Goal: Check status: Check status

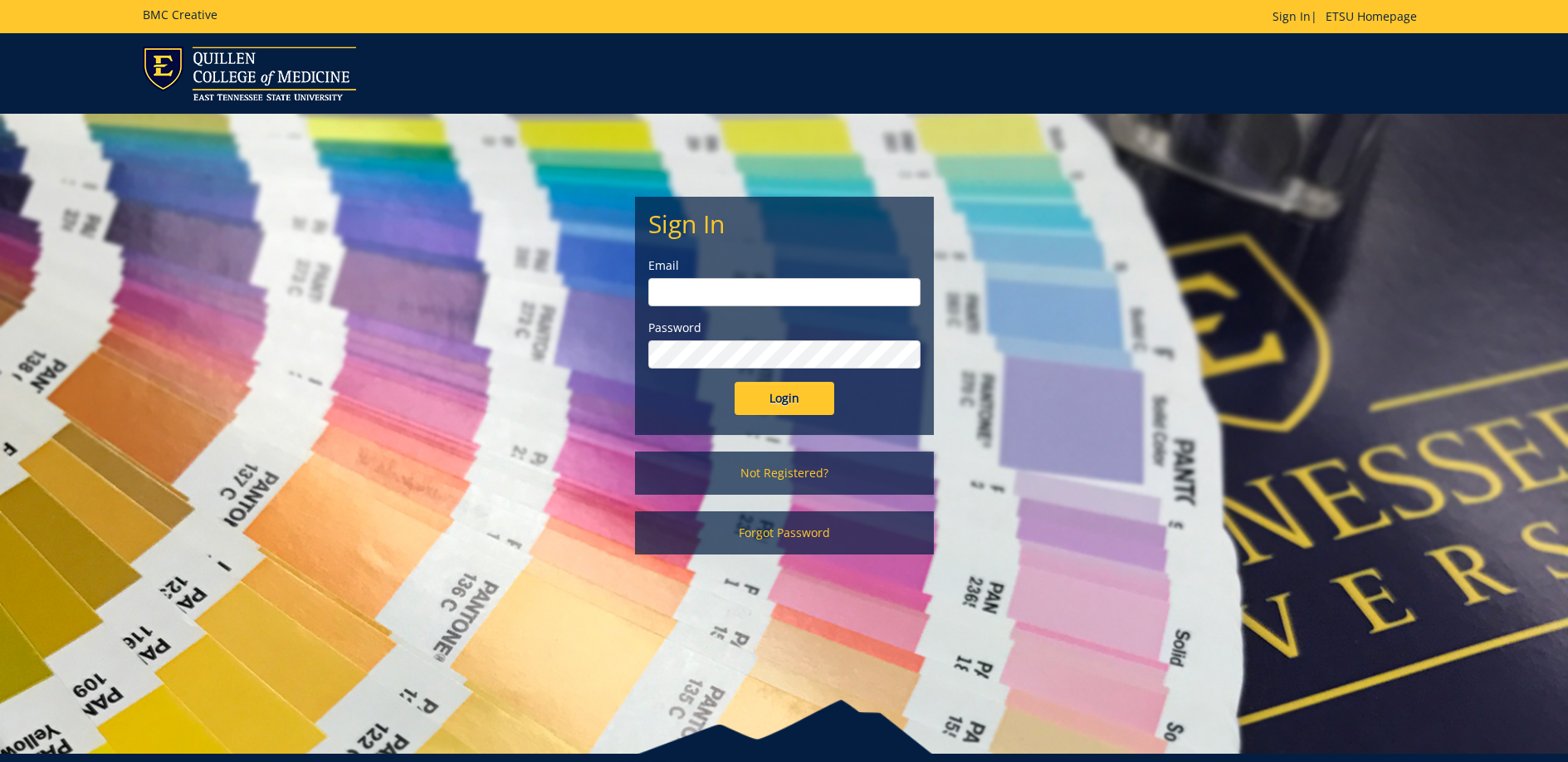
type input "cunninghamb@etsu.edu"
click at [801, 413] on input "Login" at bounding box center [784, 399] width 100 height 33
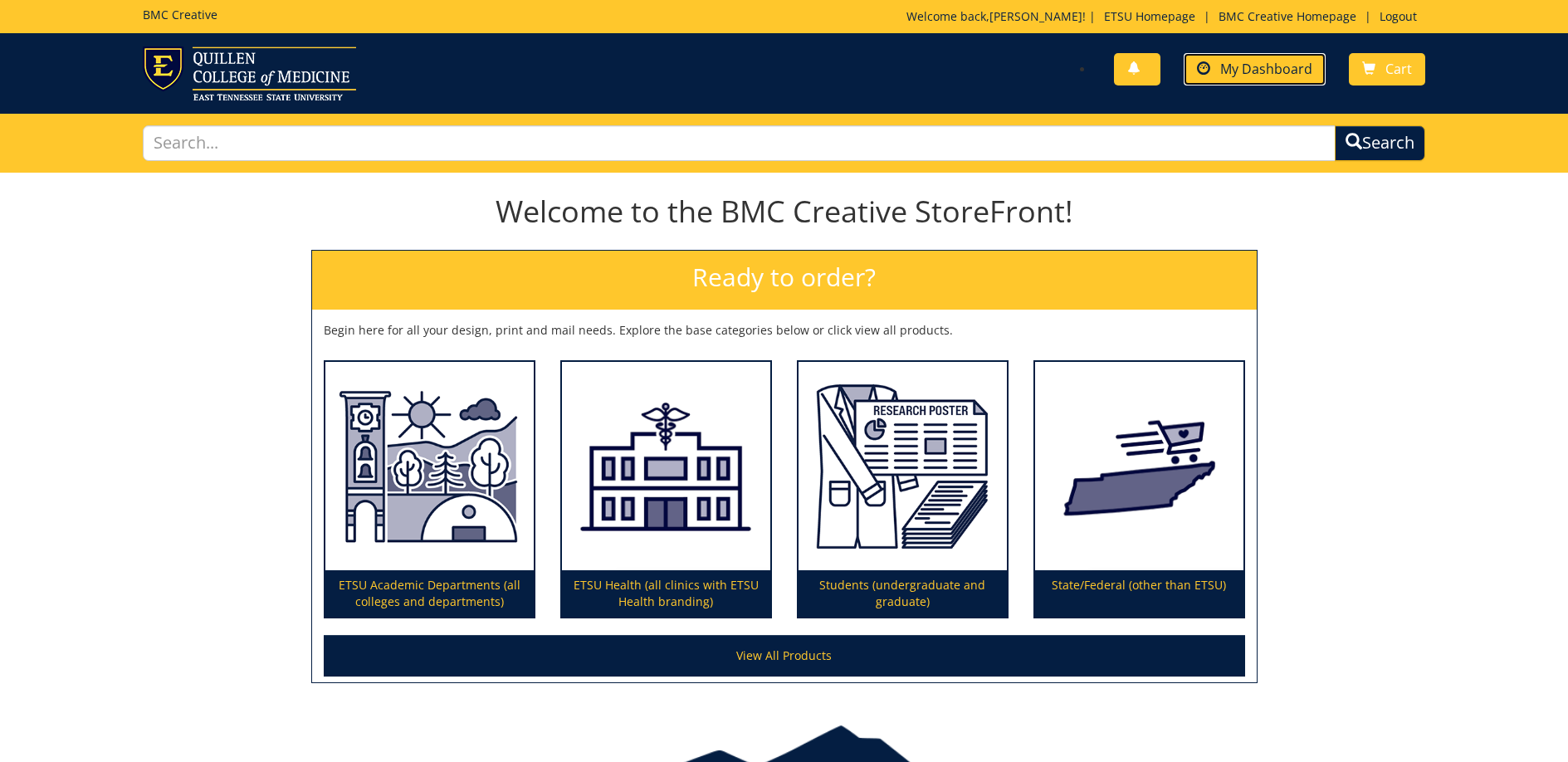
click at [1244, 75] on span "My Dashboard" at bounding box center [1266, 69] width 92 height 18
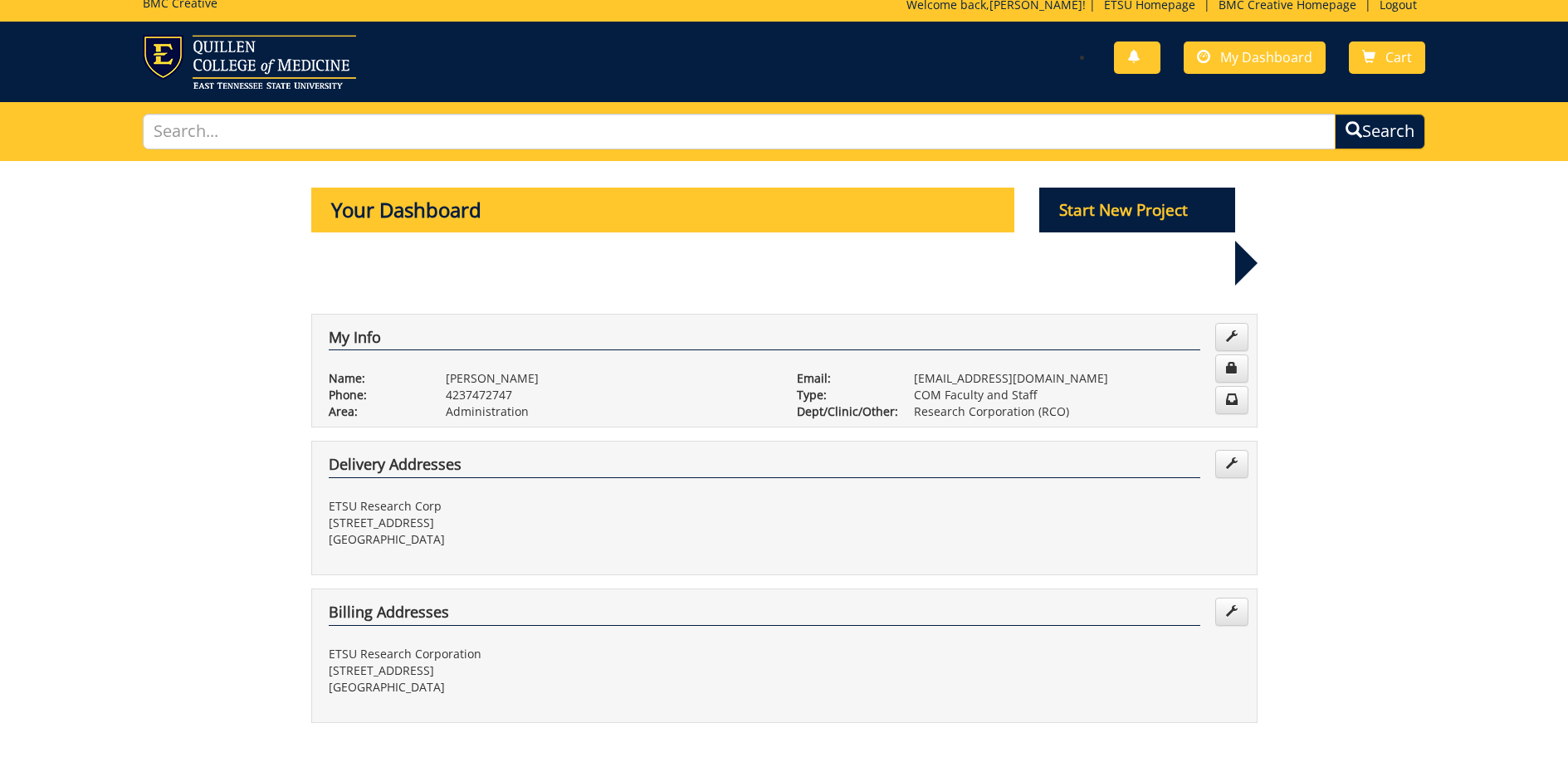
scroll to position [558, 0]
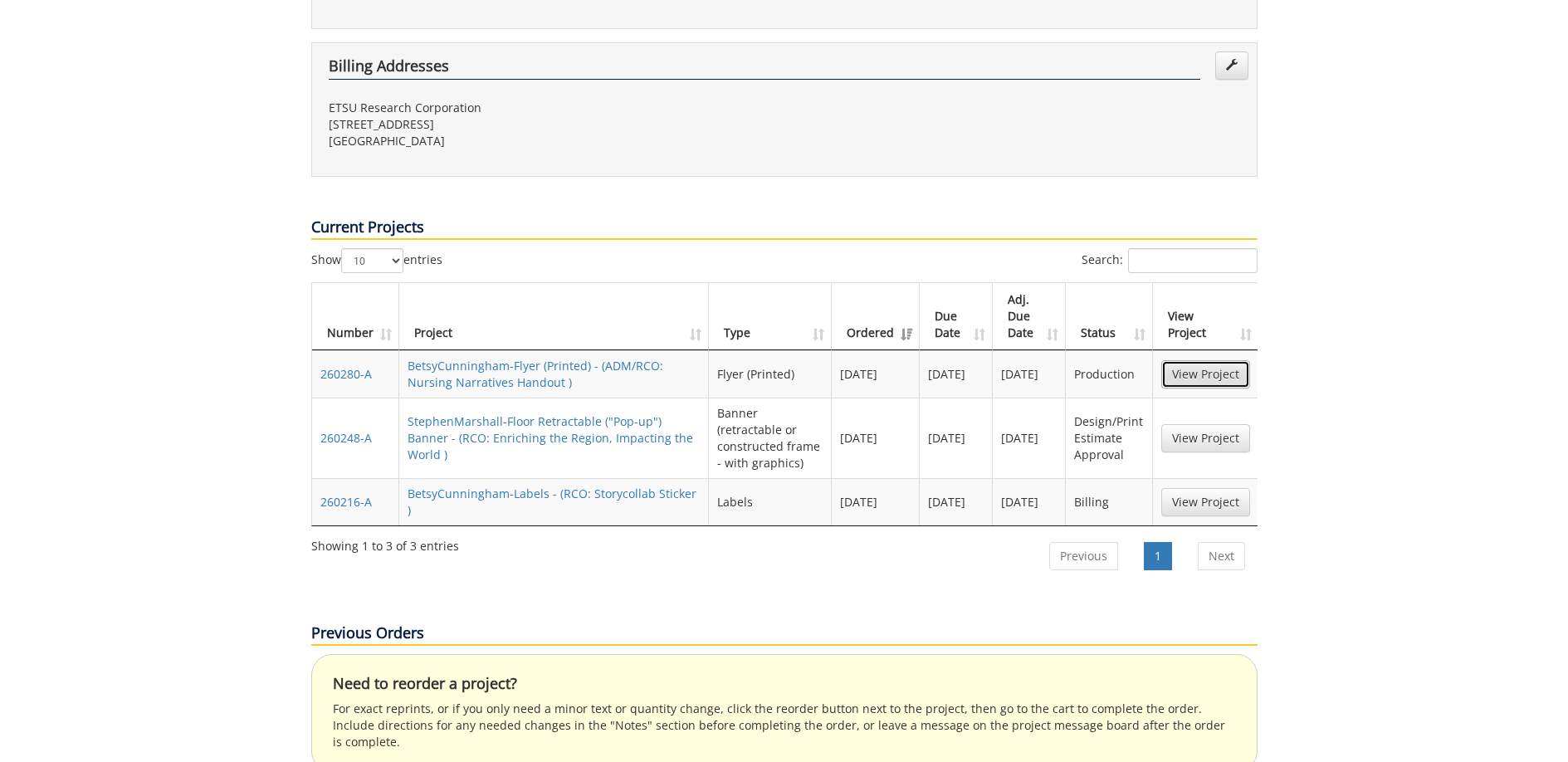
click at [1216, 361] on link "View Project" at bounding box center [1205, 375] width 89 height 28
click at [566, 486] on link "BetsyCunningham-Labels - (RCO: Storycollab Sticker )" at bounding box center [552, 502] width 289 height 32
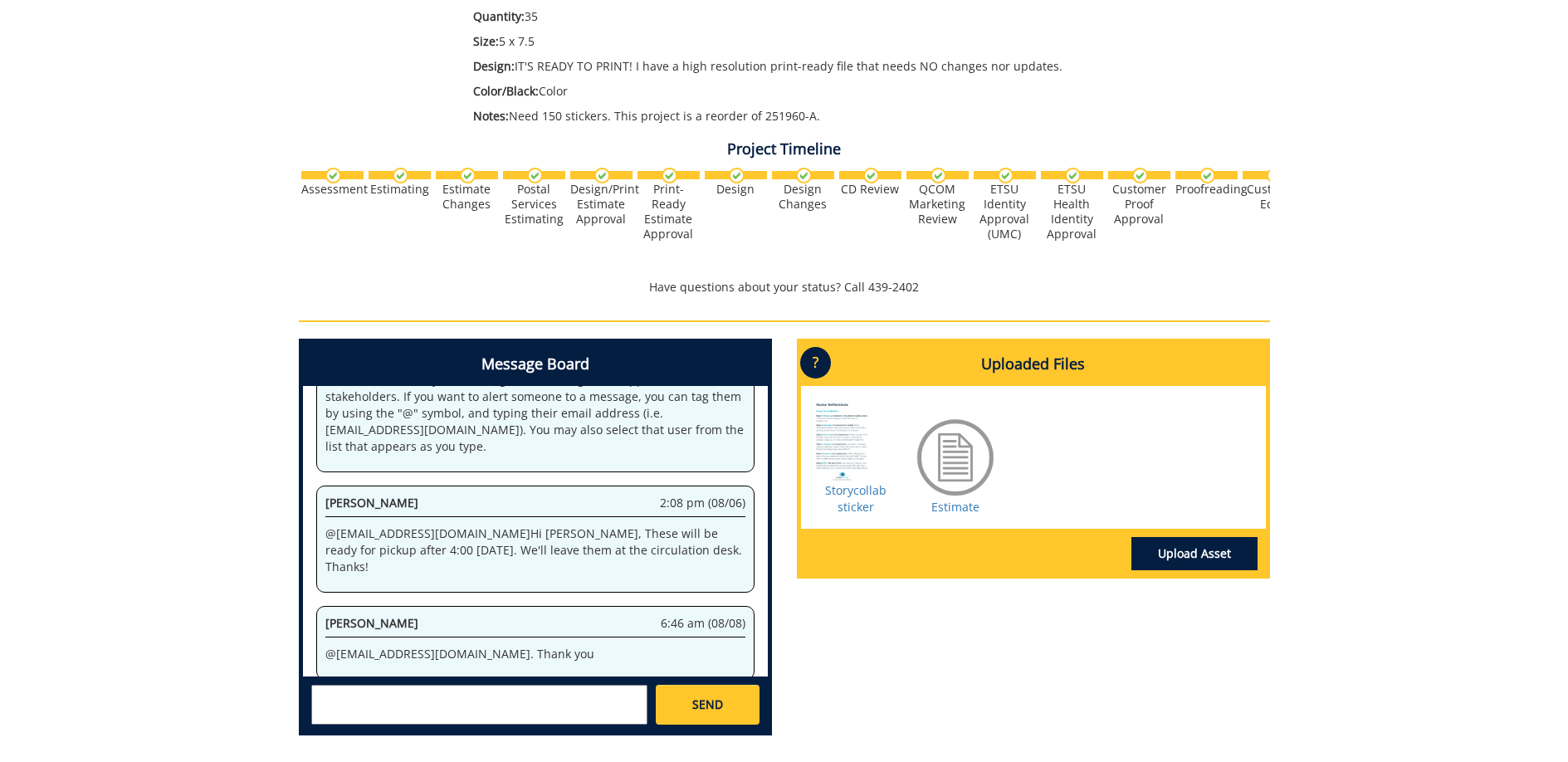
scroll to position [391, 0]
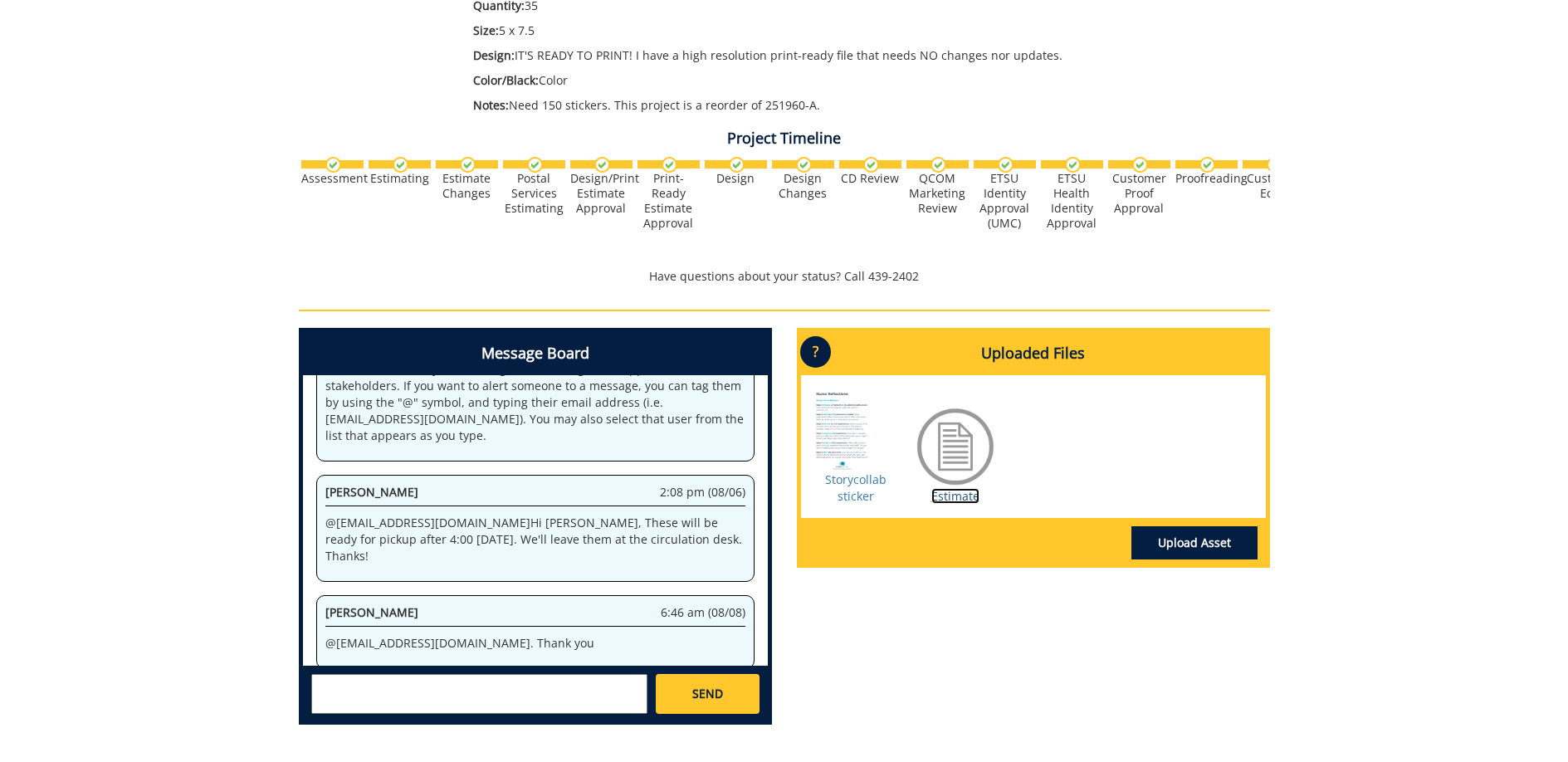
click at [971, 502] on link "Estimate" at bounding box center [955, 496] width 48 height 16
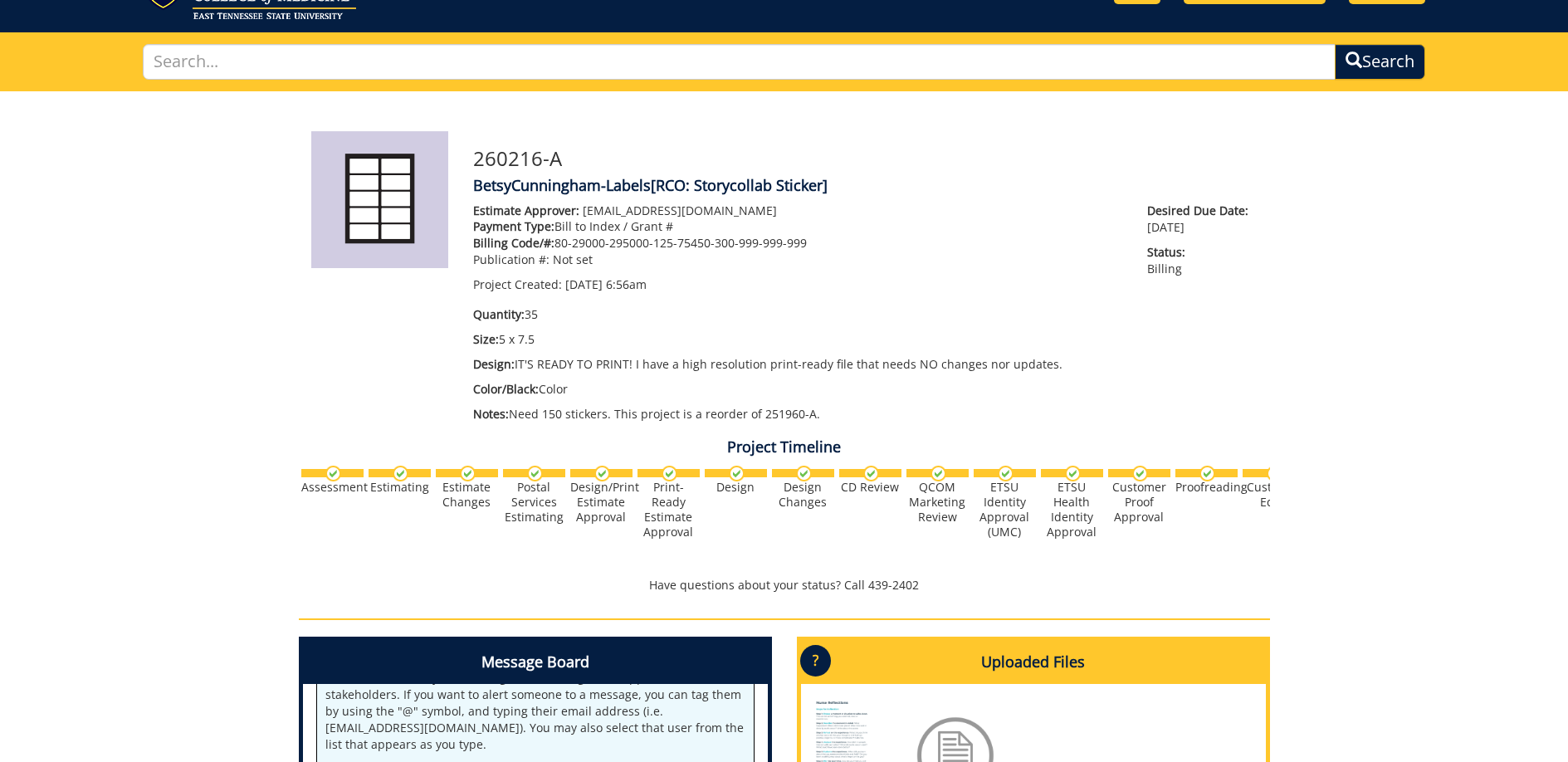
scroll to position [0, 0]
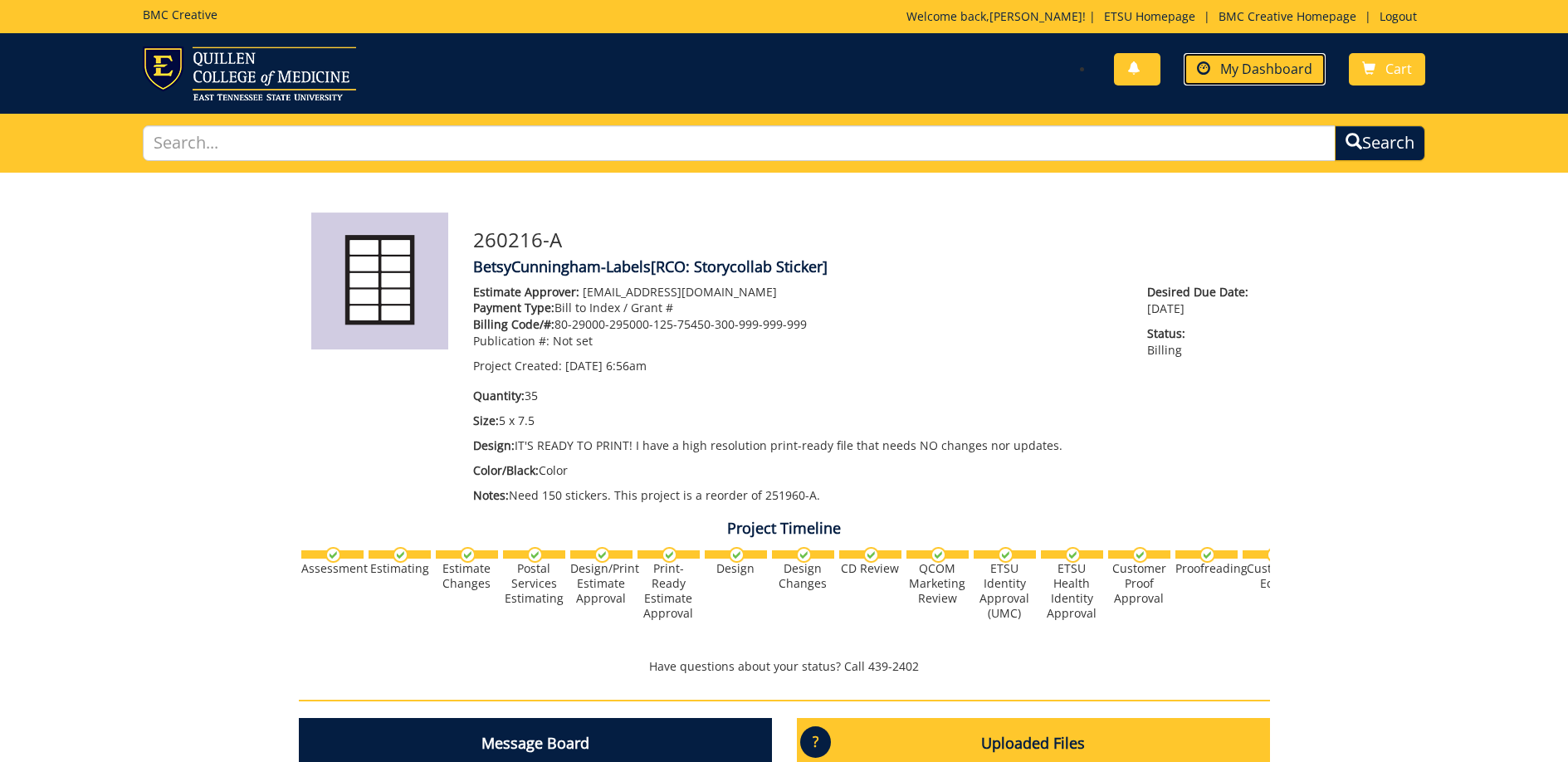
click at [1278, 74] on span "My Dashboard" at bounding box center [1266, 69] width 92 height 18
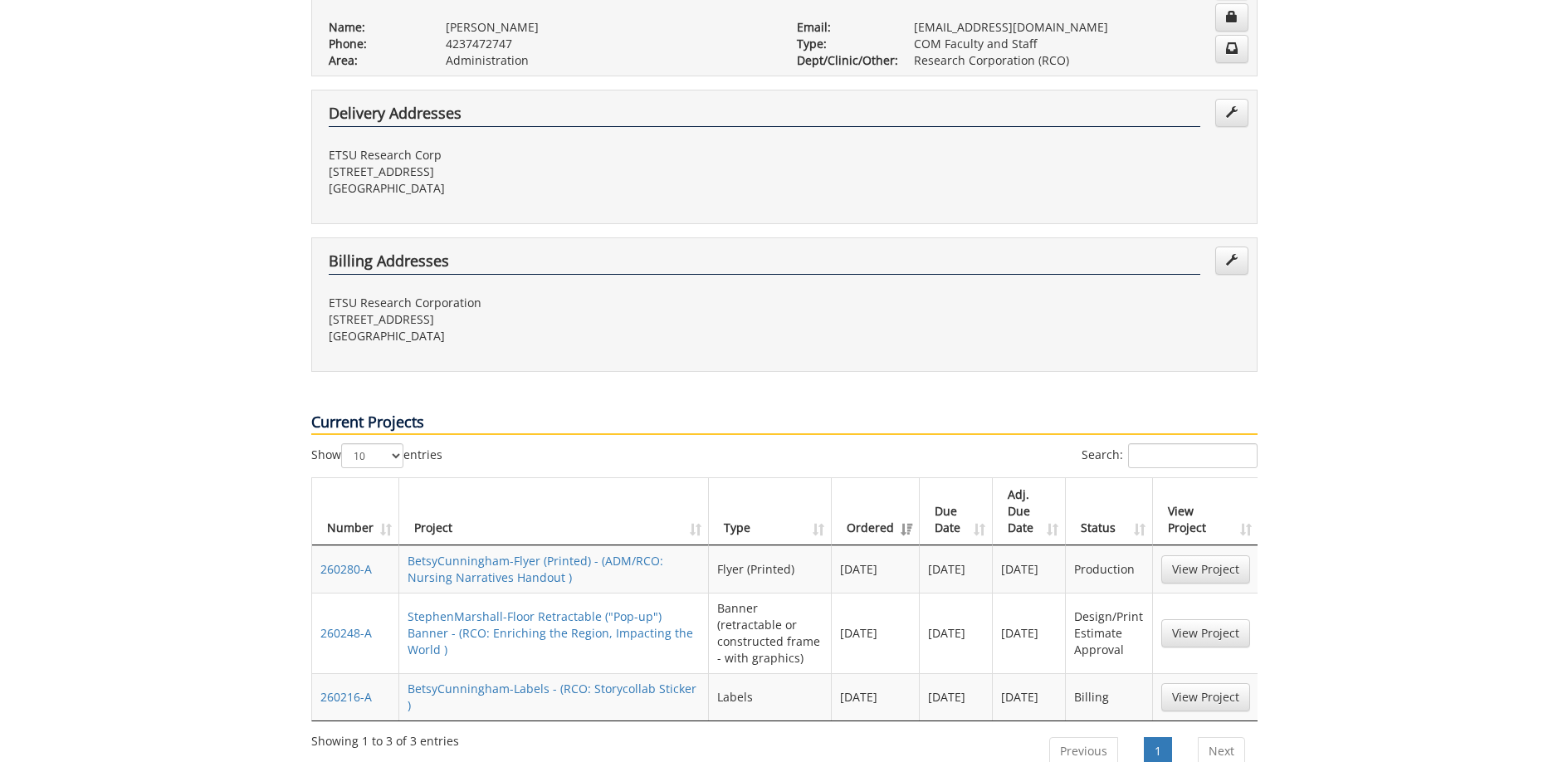
scroll to position [387, 0]
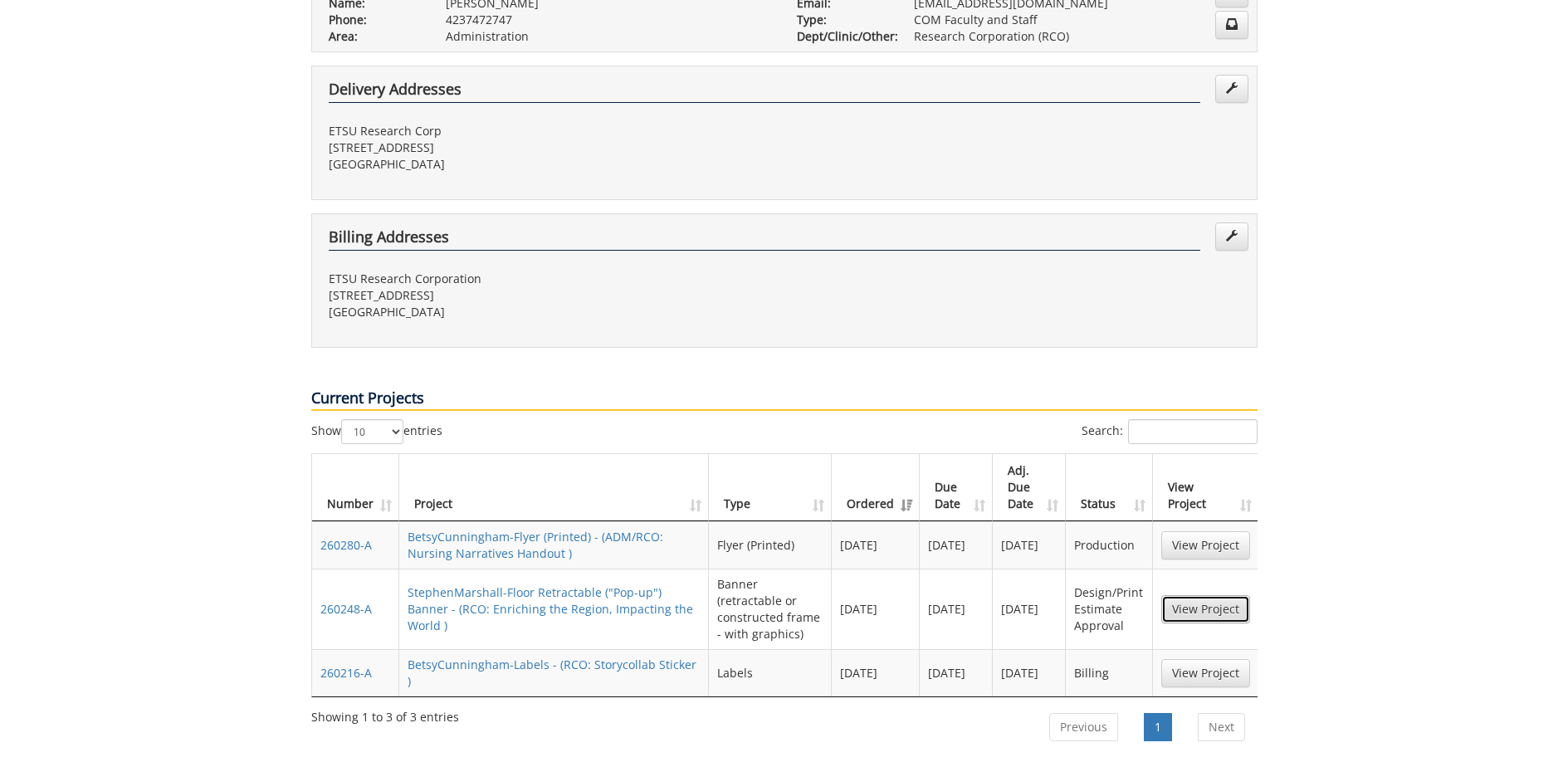
click at [1222, 596] on link "View Project" at bounding box center [1205, 610] width 89 height 28
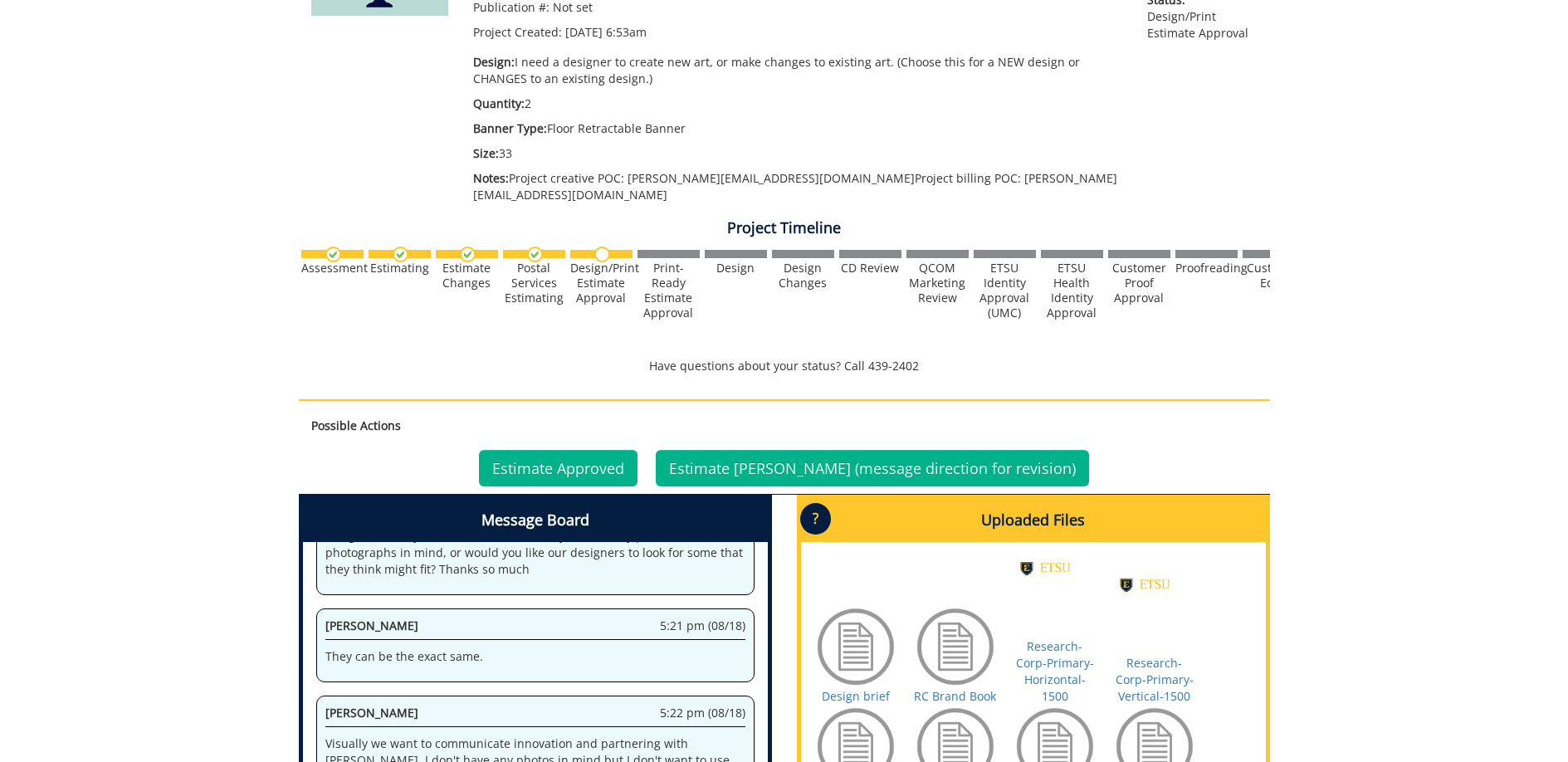
scroll to position [418, 0]
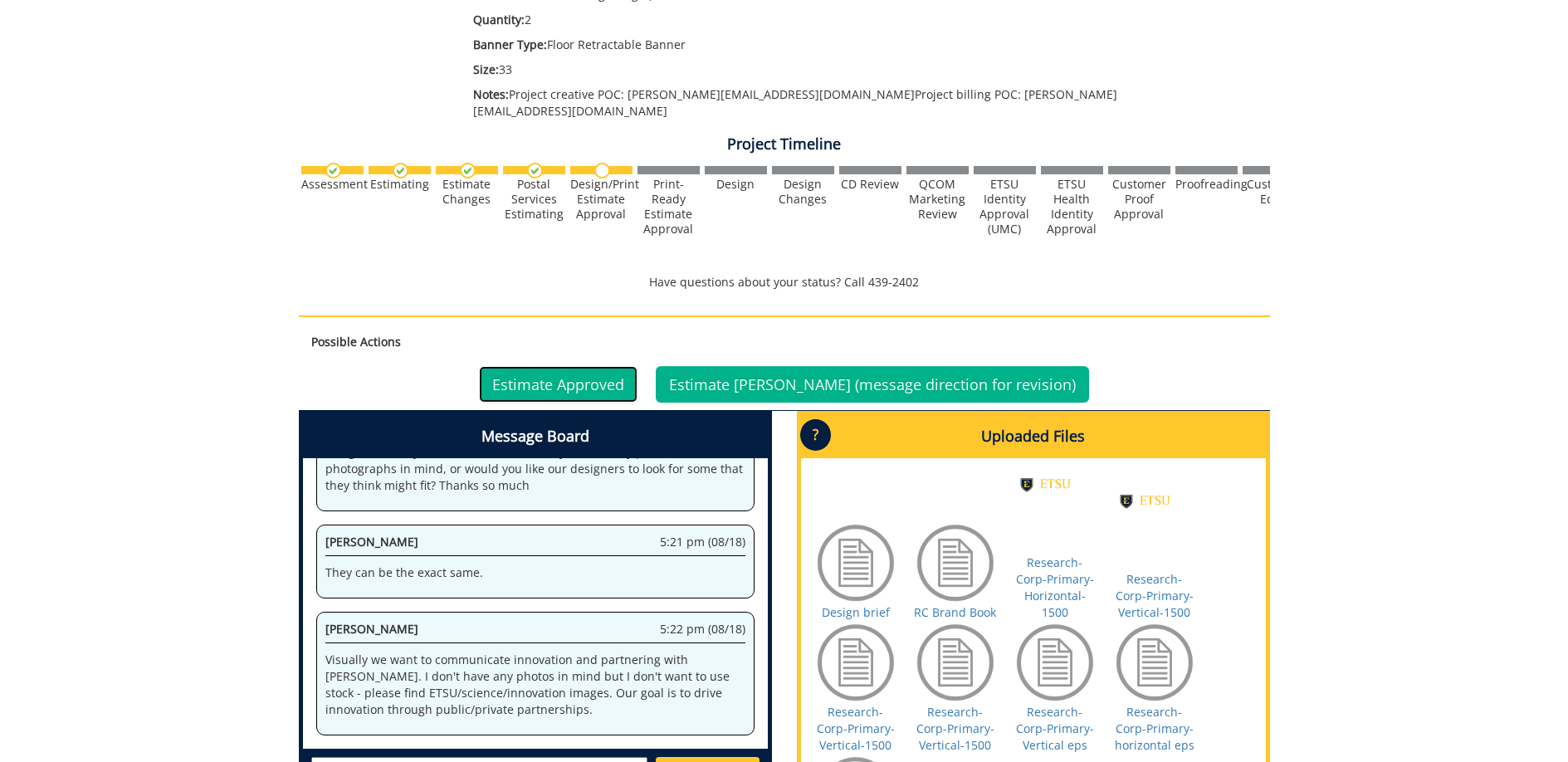
click at [593, 383] on link "Estimate Approved" at bounding box center [558, 385] width 159 height 37
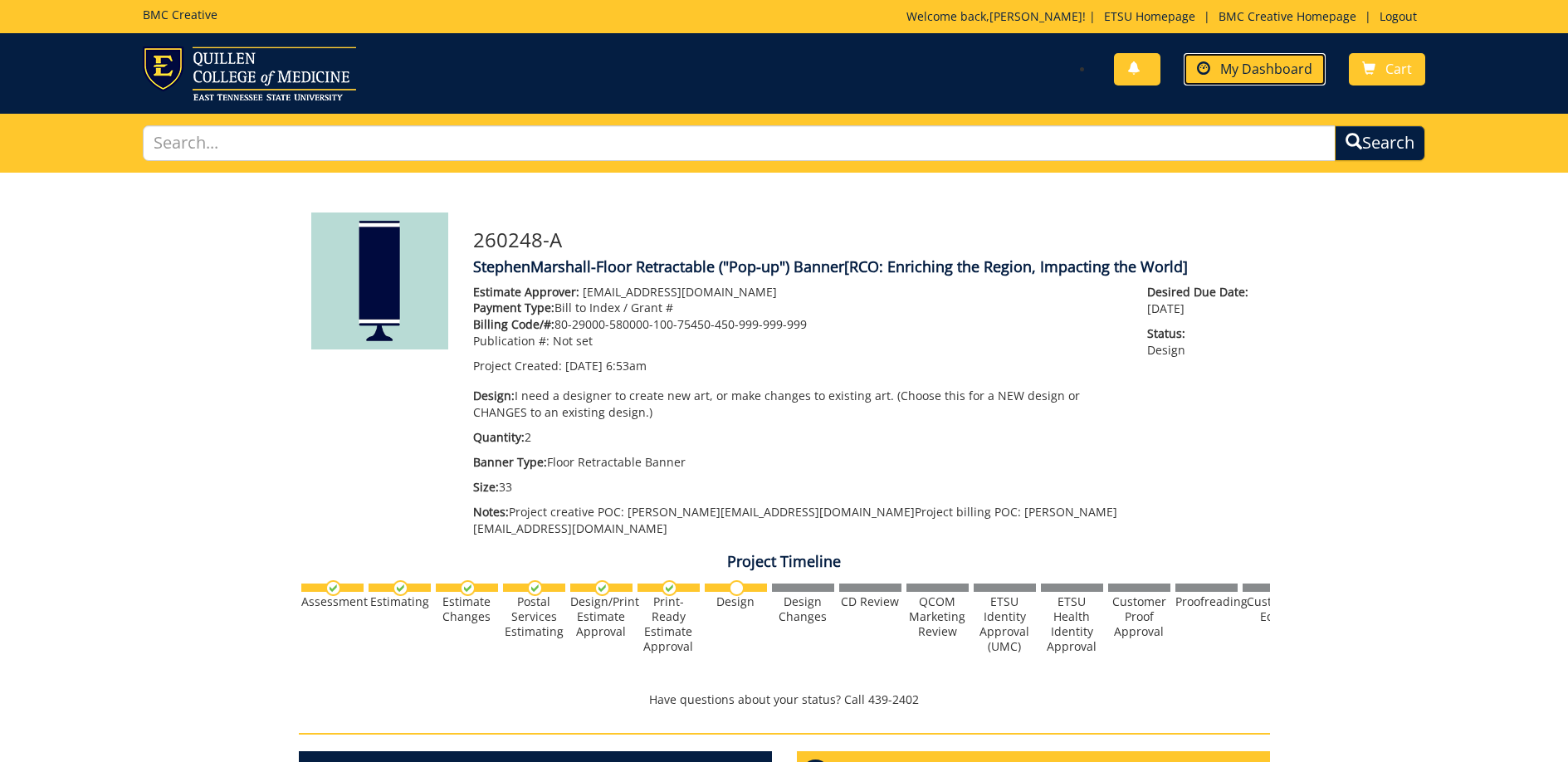
click at [1269, 65] on span "My Dashboard" at bounding box center [1266, 69] width 92 height 18
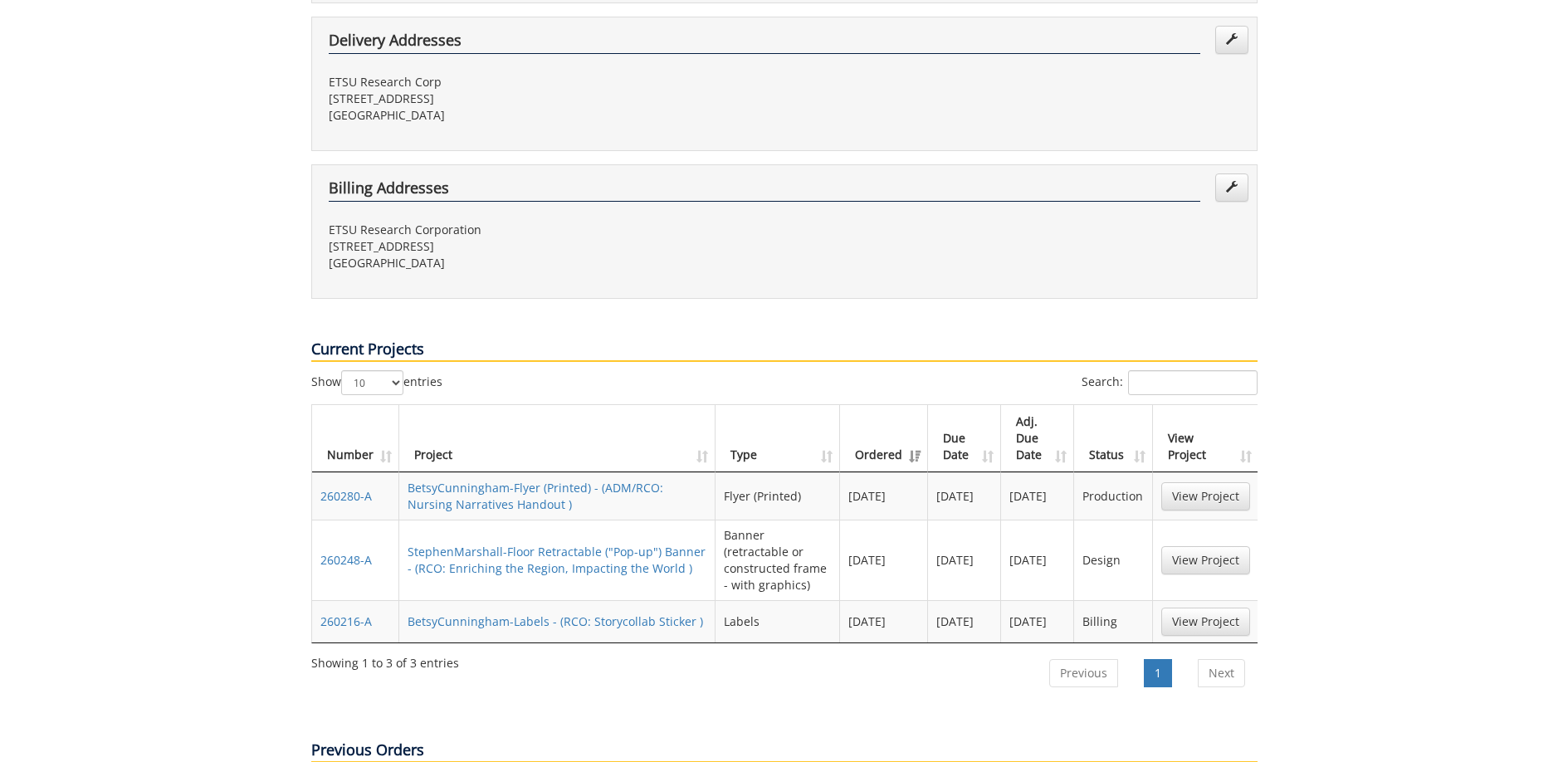
scroll to position [580, 0]
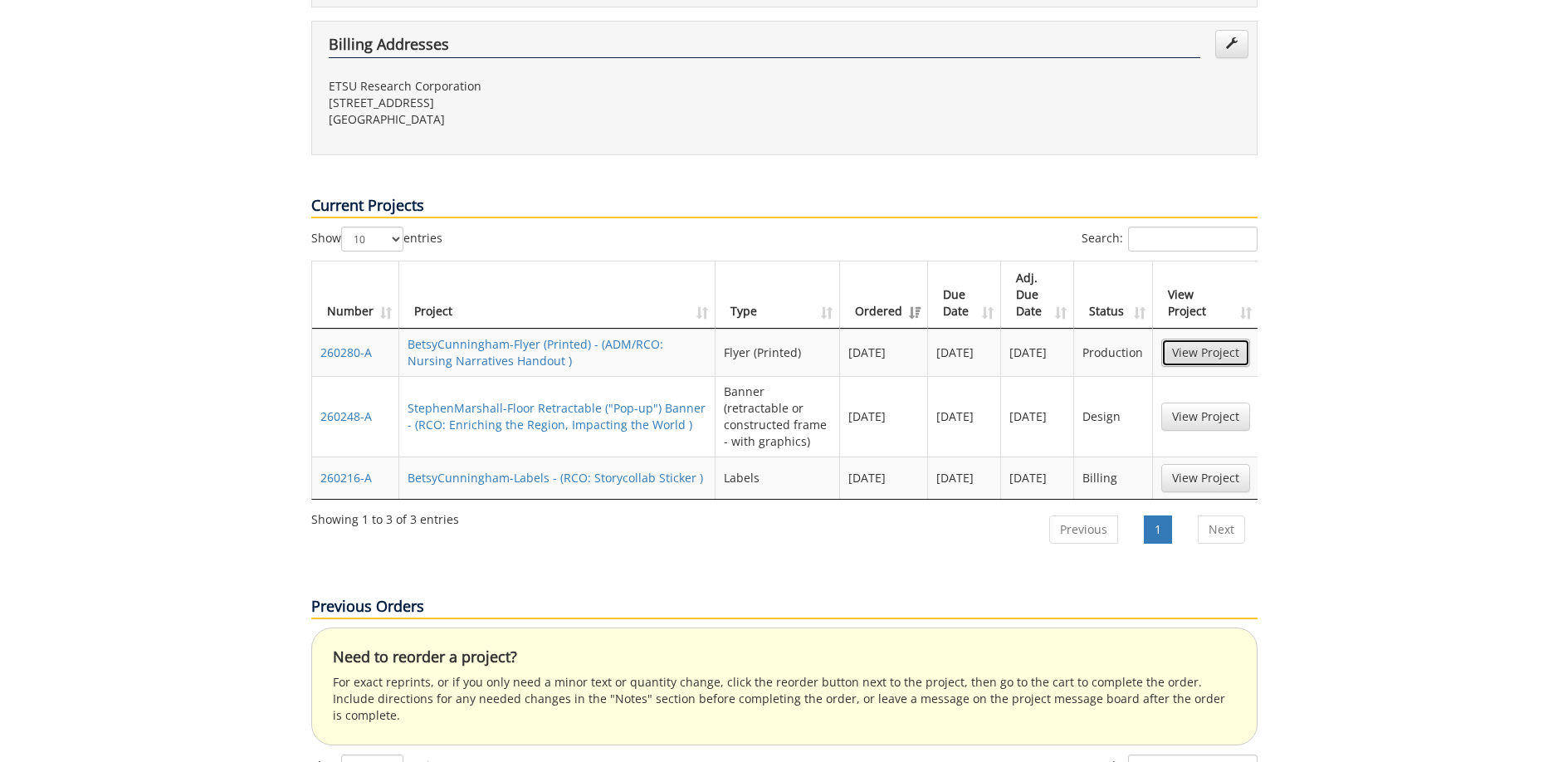
click at [1225, 339] on link "View Project" at bounding box center [1205, 353] width 89 height 28
